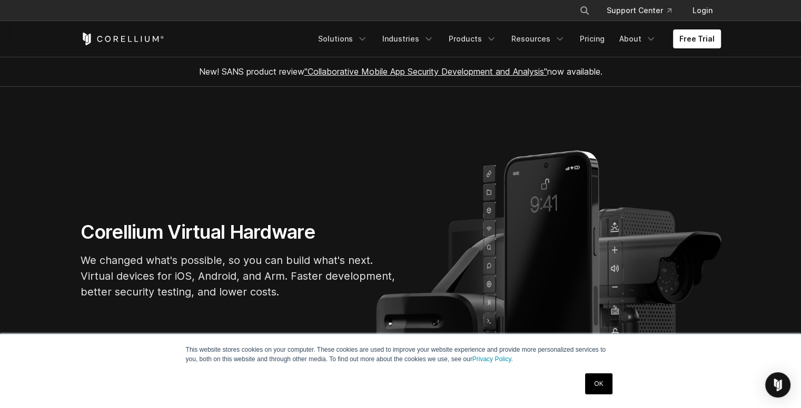
click at [597, 388] on link "OK" at bounding box center [598, 384] width 27 height 21
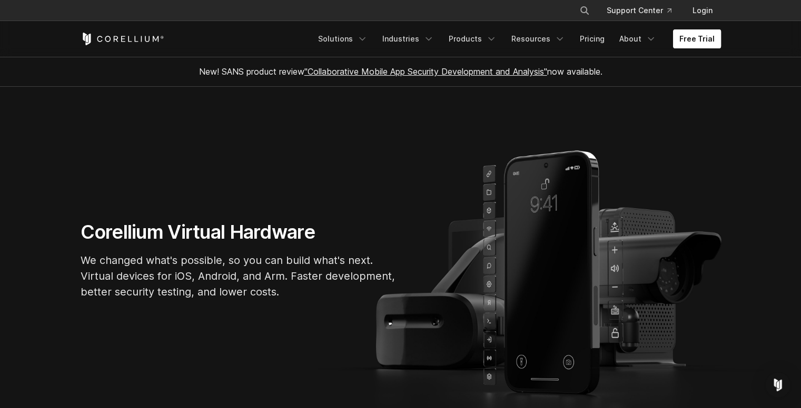
click at [688, 41] on link "Free Trial" at bounding box center [697, 38] width 48 height 19
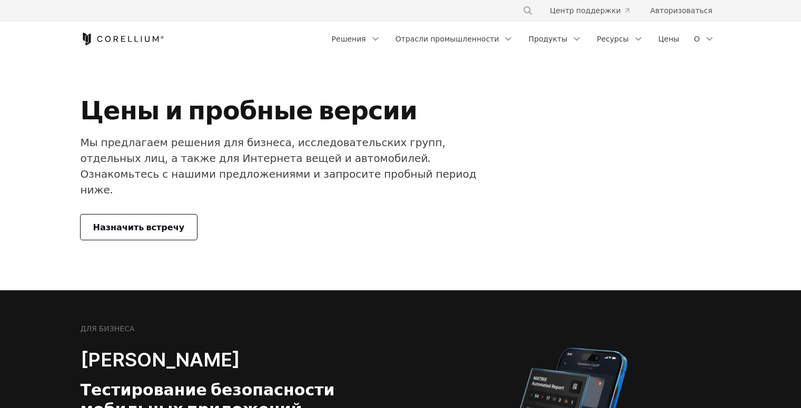
scroll to position [211, 0]
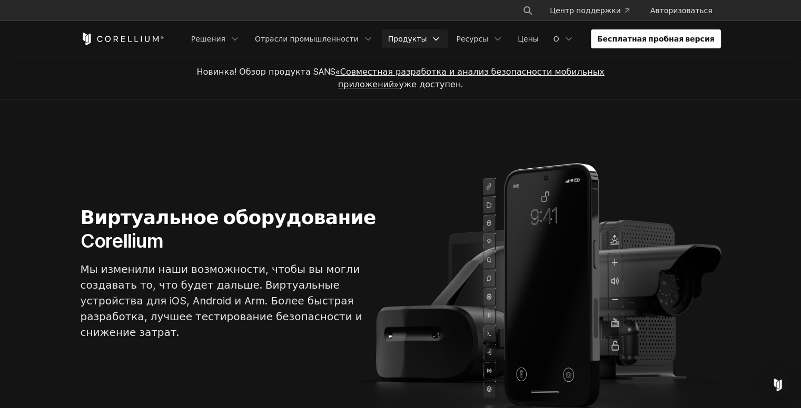
click at [448, 38] on link "Продукты" at bounding box center [415, 38] width 66 height 19
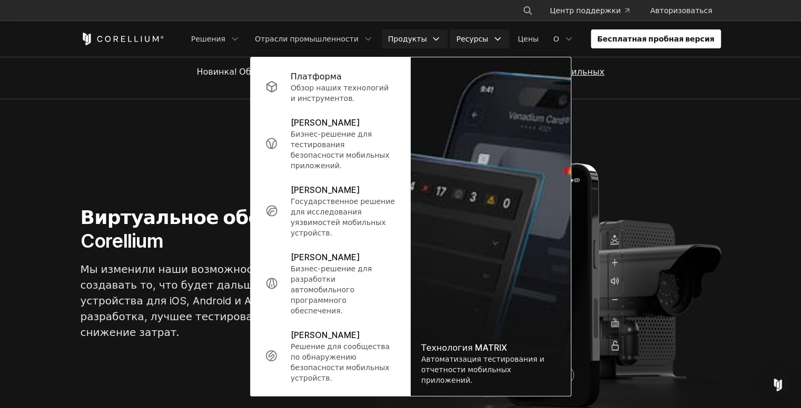
click at [488, 38] on font "Ресурсы" at bounding box center [472, 38] width 32 height 9
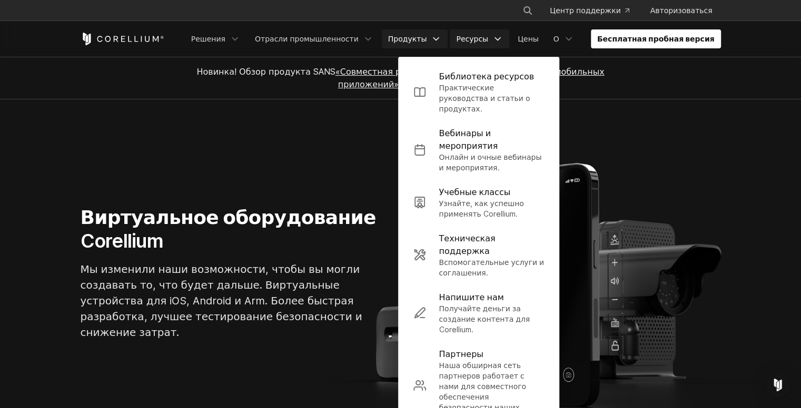
click at [441, 40] on icon "Меню навигации" at bounding box center [436, 39] width 11 height 11
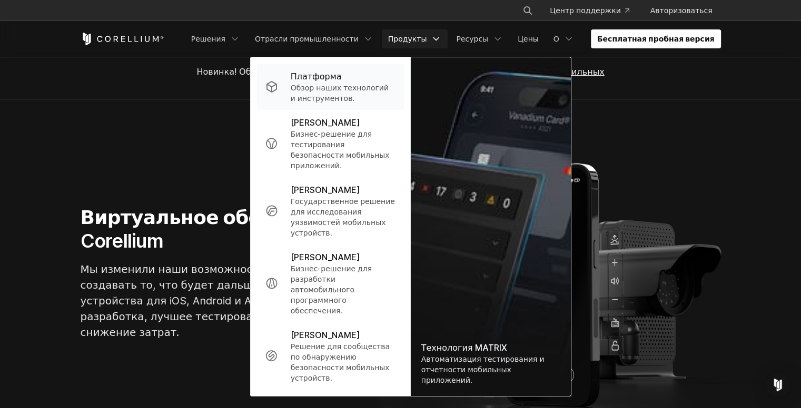
click at [388, 94] on p "Обзор наших технологий и инструментов." at bounding box center [343, 93] width 105 height 21
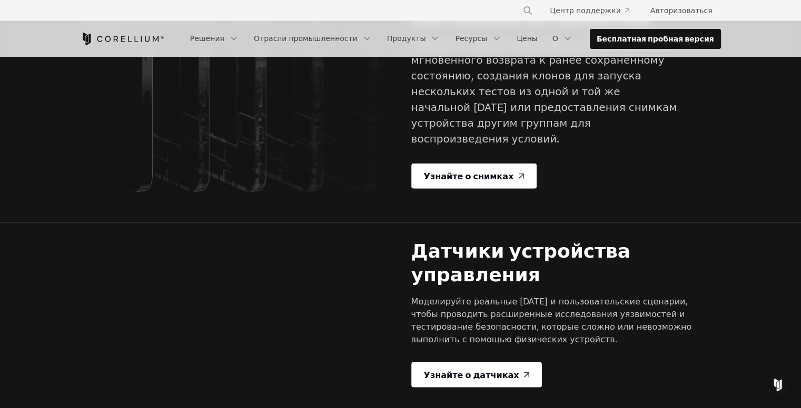
scroll to position [2474, 0]
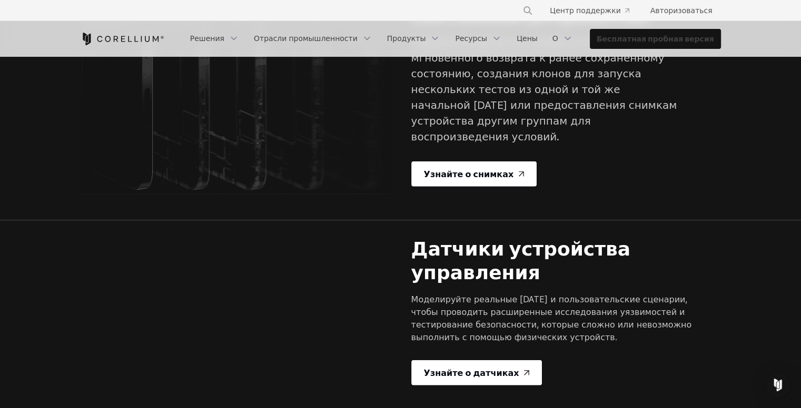
click at [637, 32] on link "Бесплатная пробная версия" at bounding box center [655, 38] width 130 height 19
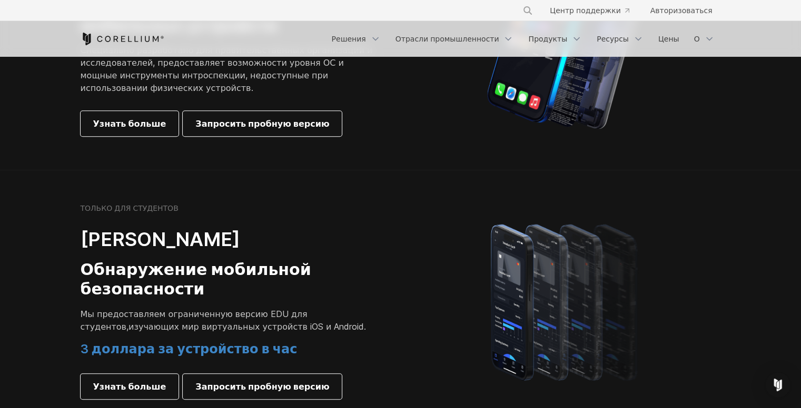
scroll to position [737, 0]
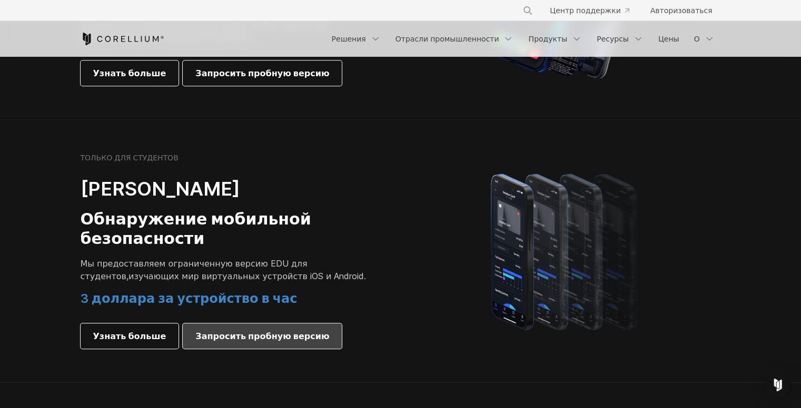
click at [240, 331] on font "Запросить пробную версию" at bounding box center [262, 336] width 134 height 11
